Goal: Communication & Community: Ask a question

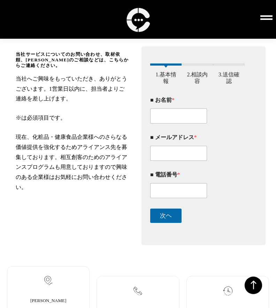
scroll to position [105, 0]
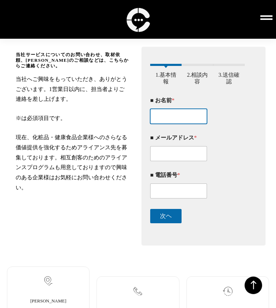
click at [156, 121] on input "■ お名前 *" at bounding box center [178, 116] width 57 height 15
paste input "[PERSON_NAME]"
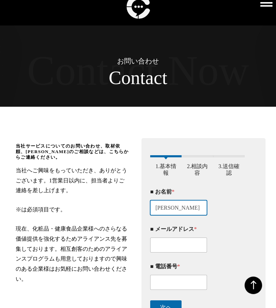
scroll to position [0, 0]
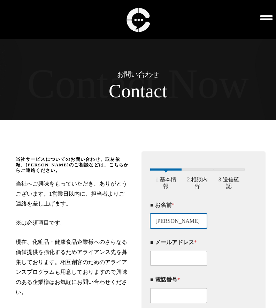
type input "[PERSON_NAME]"
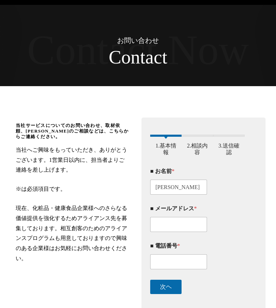
scroll to position [35, 0]
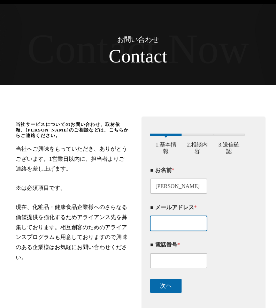
click at [158, 227] on input "■ メールアドレス *" at bounding box center [178, 223] width 57 height 15
paste input "[EMAIL_ADDRESS][DOMAIN_NAME]"
type input "[EMAIL_ADDRESS][DOMAIN_NAME]"
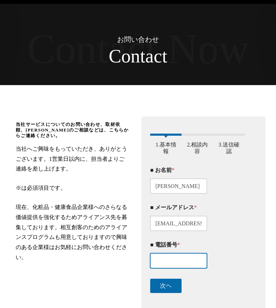
click at [160, 262] on input "■ 電話番号 *" at bounding box center [178, 260] width 57 height 15
paste input "[PHONE_NUMBER]"
type input "[PHONE_NUMBER]"
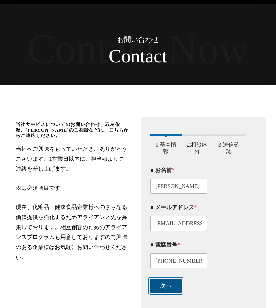
click at [163, 286] on button "次ヘ" at bounding box center [165, 286] width 31 height 14
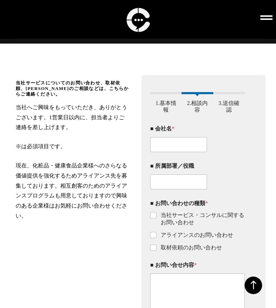
scroll to position [76, 0]
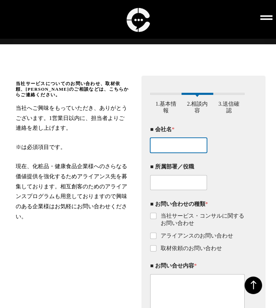
click at [159, 144] on input "■ 会社名 *" at bounding box center [178, 145] width 57 height 15
paste input "株式会社zworker"
type input "株式会社zworker"
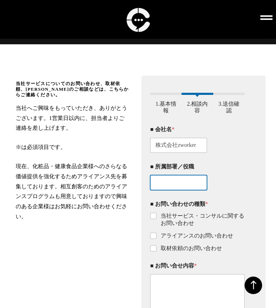
click at [174, 183] on input "■ 所属部署／役職" at bounding box center [178, 182] width 57 height 15
paste input "カスタマーサポート"
type input "カスタマーサポート"
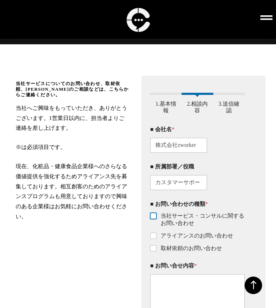
click at [152, 217] on input "当社サービス・コンサルに関するお問い合わせ" at bounding box center [154, 216] width 6 height 6
checkbox input "true"
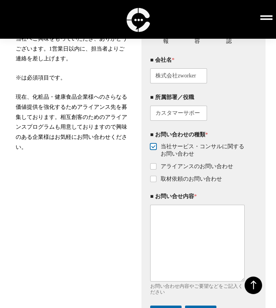
scroll to position [145, 0]
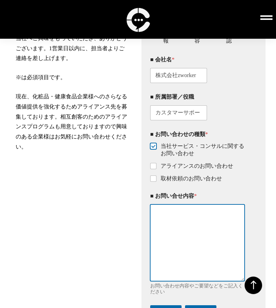
click at [178, 223] on textarea "■ お問い合せ内容 *" at bounding box center [197, 242] width 95 height 76
paste textarea "loremipsumdol。 sI52ametconsect、 「adipiscingelits、do・ei・temporincididunt」utl、etd…"
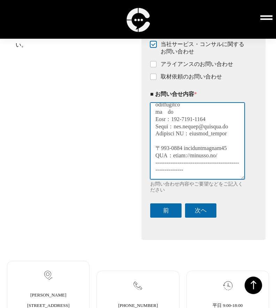
scroll to position [250, 0]
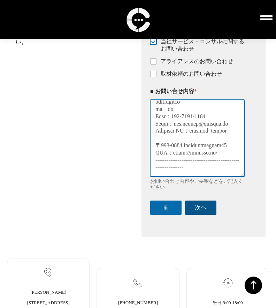
type textarea "loremipsumdol。 sI52ametconsect、 「adipiscingelits、do・ei・temporincididunt」utl、etd…"
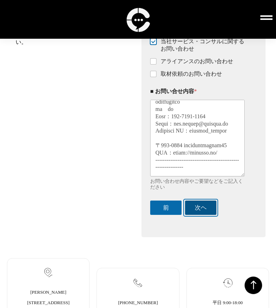
click at [205, 208] on button "次ヘ" at bounding box center [200, 208] width 31 height 14
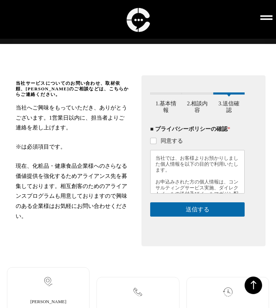
scroll to position [76, 0]
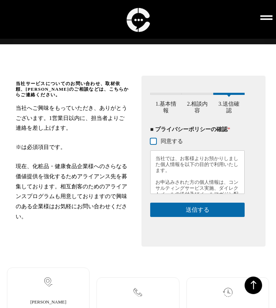
click at [153, 144] on input "同意する" at bounding box center [154, 142] width 6 height 6
checkbox input "true"
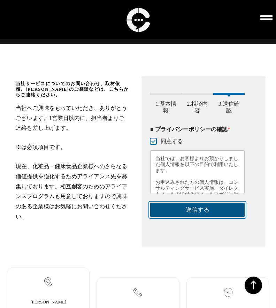
click at [188, 209] on button "送信する" at bounding box center [197, 210] width 95 height 14
